Goal: Find specific page/section: Find specific page/section

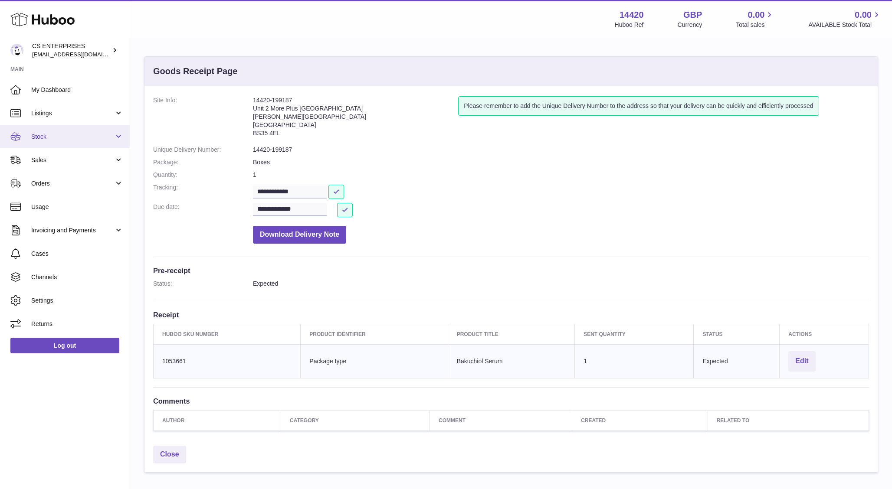
click at [56, 134] on span "Stock" at bounding box center [72, 137] width 83 height 8
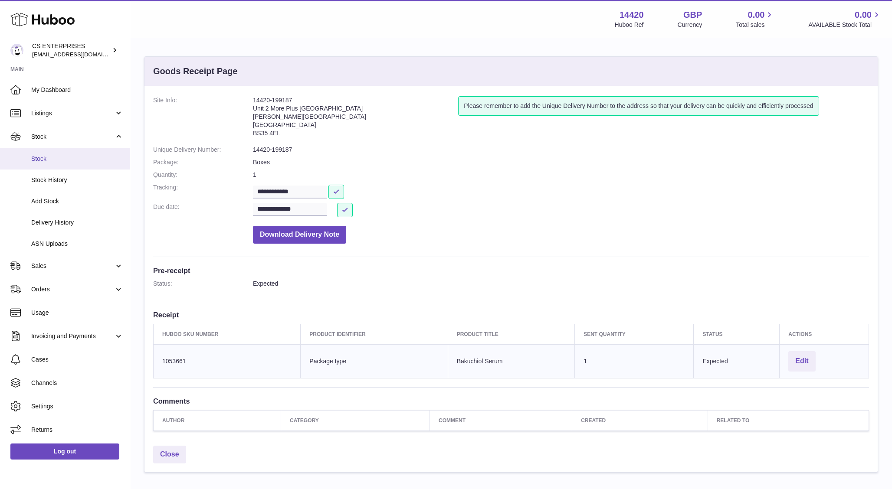
click at [48, 162] on span "Stock" at bounding box center [77, 159] width 92 height 8
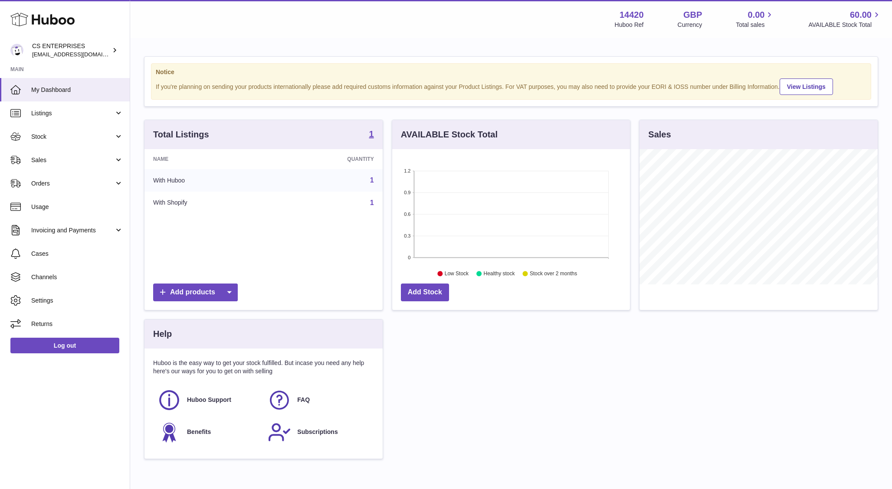
scroll to position [135, 238]
click at [53, 138] on span "Stock" at bounding box center [72, 137] width 83 height 8
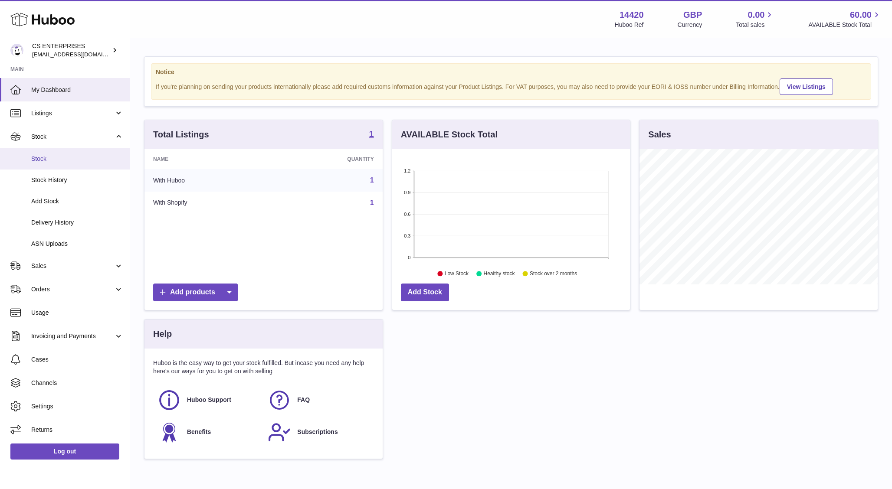
click at [46, 161] on span "Stock" at bounding box center [77, 159] width 92 height 8
